Goal: Navigation & Orientation: Find specific page/section

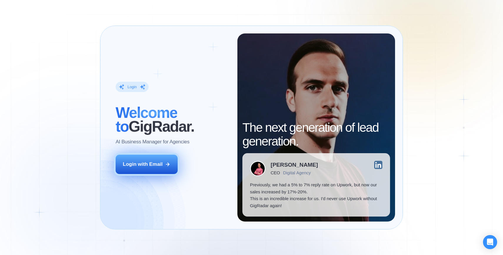
click at [162, 168] on div "Login with Email" at bounding box center [143, 164] width 40 height 7
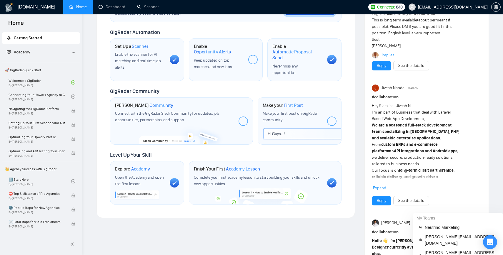
scroll to position [192, 0]
